Goal: Navigation & Orientation: Find specific page/section

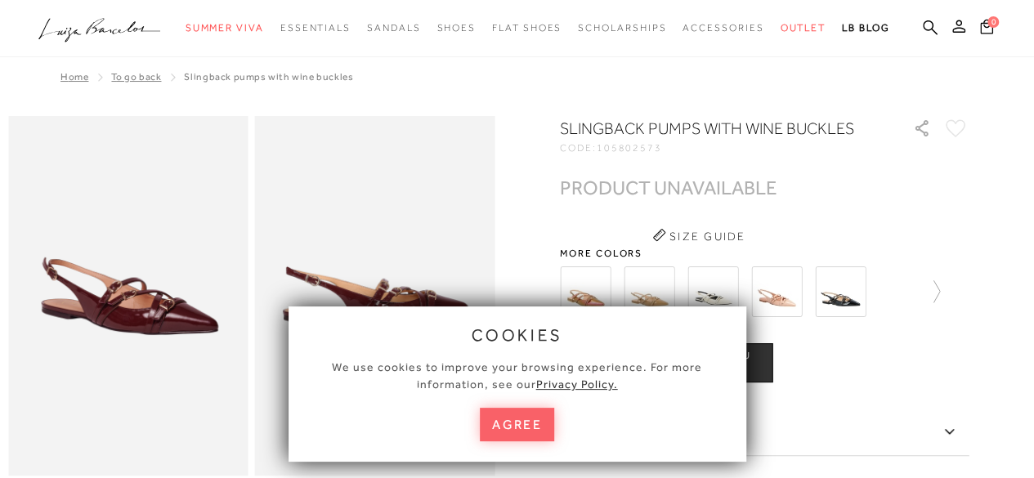
click at [117, 29] on icon at bounding box center [137, 27] width 48 height 12
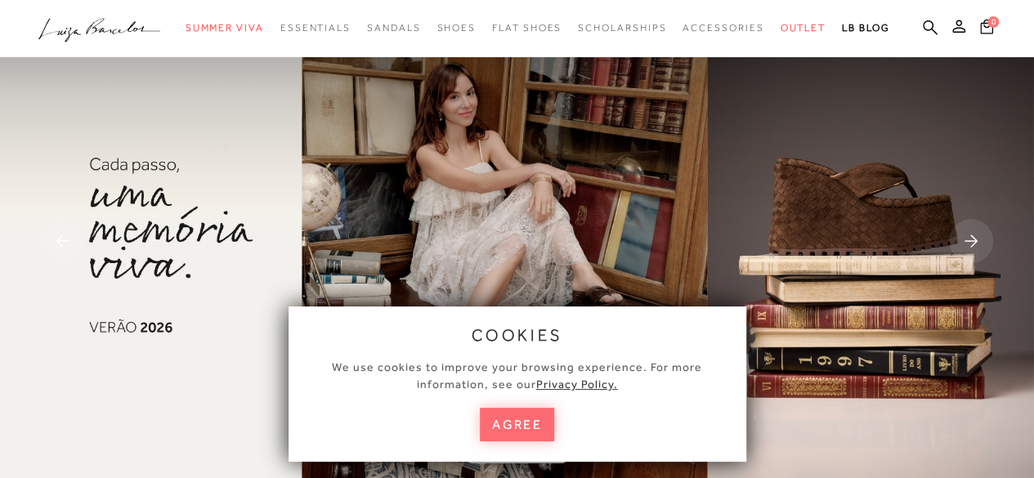
click at [511, 427] on font "agree" at bounding box center [517, 425] width 50 height 16
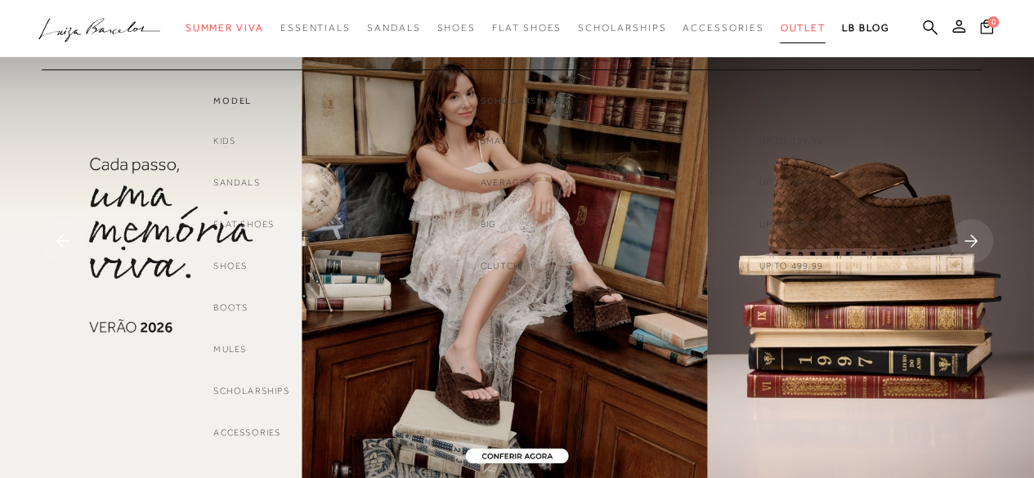
click at [786, 34] on link "Outlet" at bounding box center [803, 28] width 46 height 30
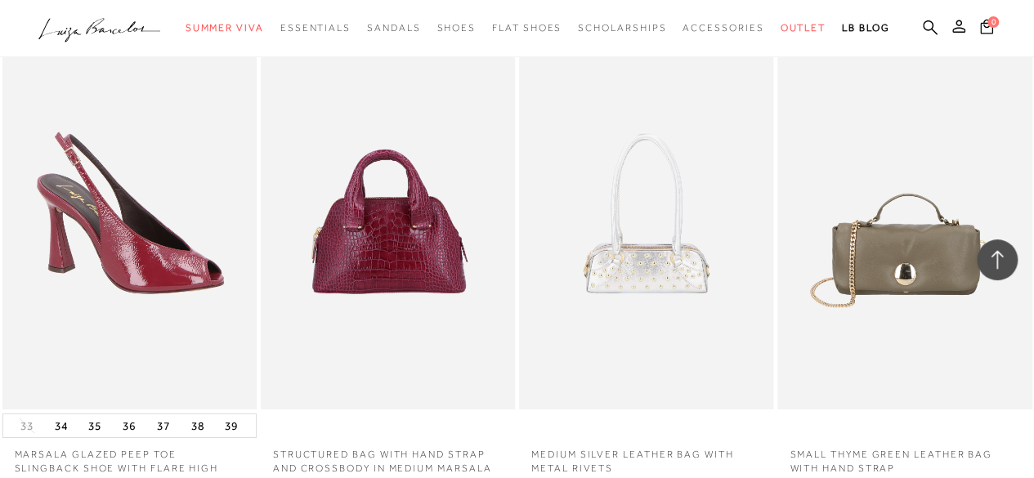
scroll to position [3564, 0]
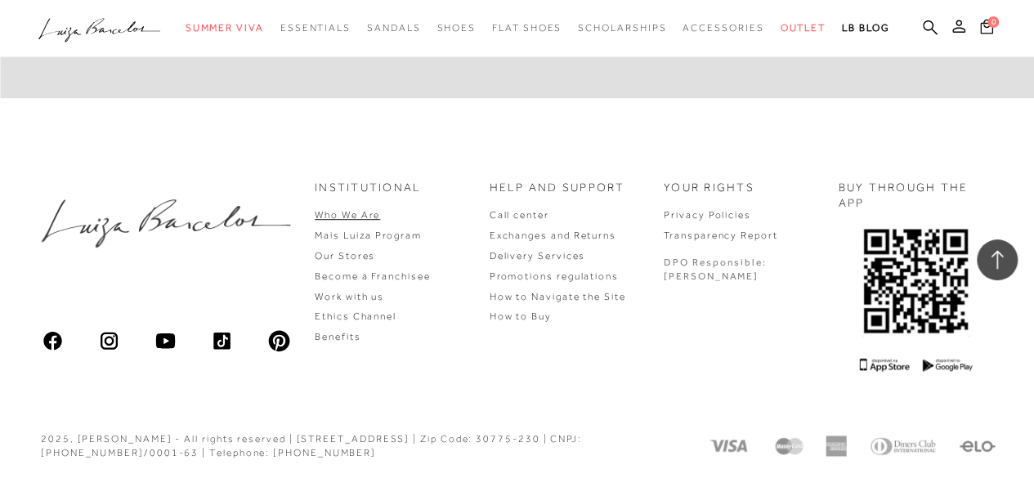
click at [338, 213] on font "Who We Are" at bounding box center [347, 214] width 65 height 11
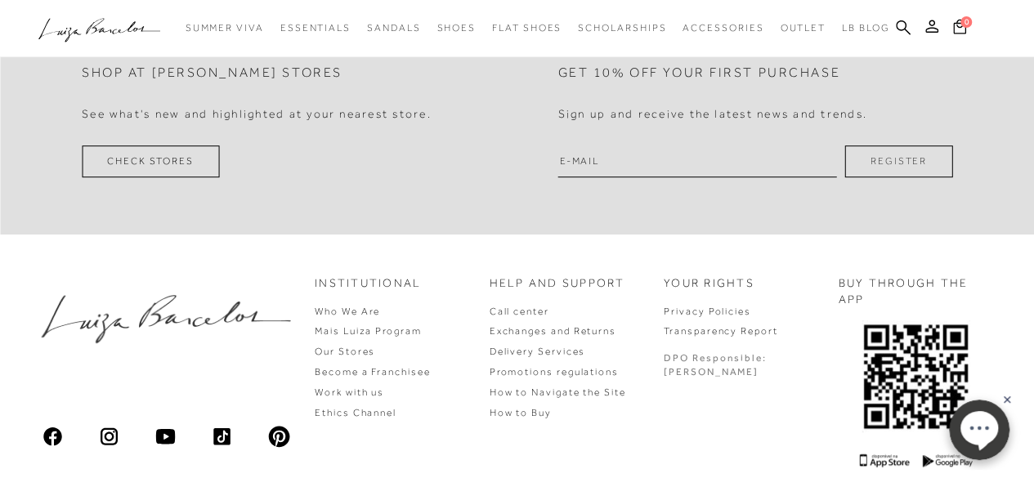
scroll to position [3538, 0]
